Goal: Obtain resource: Obtain resource

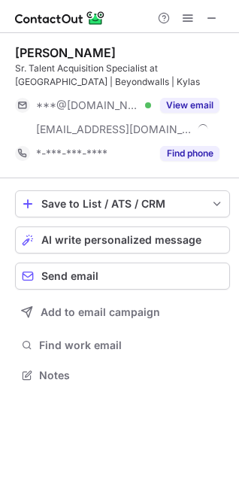
scroll to position [364, 239]
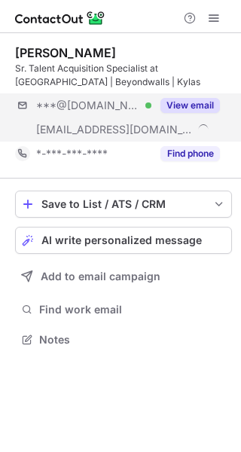
scroll to position [328, 241]
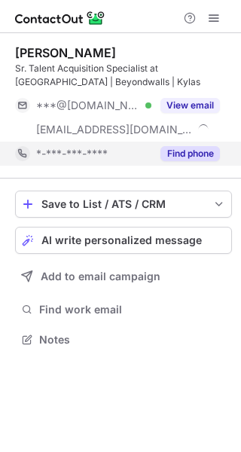
click at [189, 159] on button "Find phone" at bounding box center [189, 153] width 59 height 15
click at [195, 150] on button "Find phone" at bounding box center [189, 153] width 59 height 15
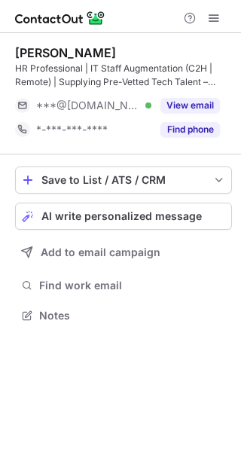
scroll to position [304, 241]
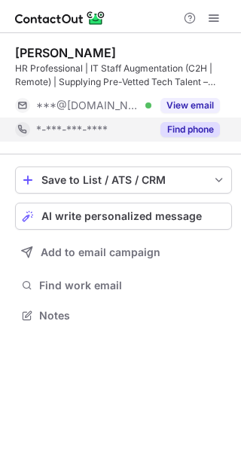
click at [189, 136] on button "Find phone" at bounding box center [189, 129] width 59 height 15
